Goal: Communication & Community: Answer question/provide support

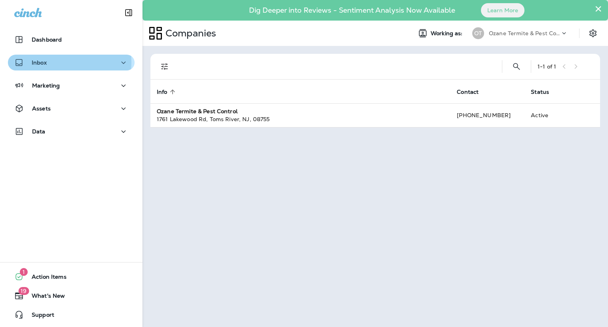
click at [66, 62] on div "Inbox" at bounding box center [71, 63] width 114 height 10
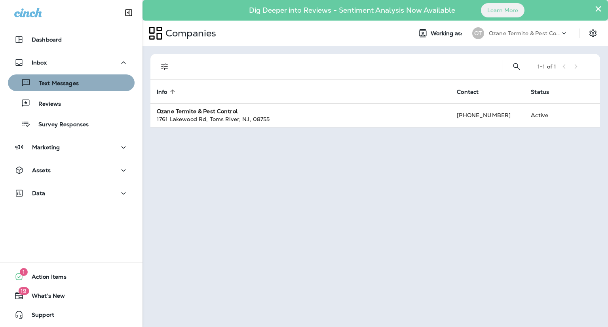
click at [71, 84] on p "Text Messages" at bounding box center [55, 84] width 48 height 8
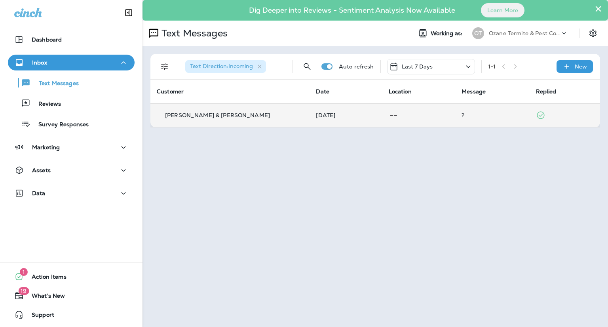
click at [225, 112] on div "[PERSON_NAME] & [PERSON_NAME]" at bounding box center [230, 115] width 147 height 8
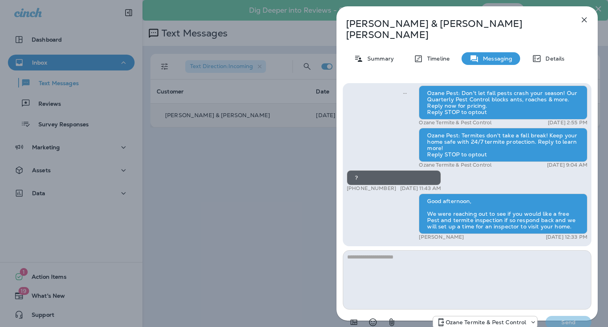
click at [585, 20] on icon "button" at bounding box center [584, 19] width 5 height 5
